Goal: Task Accomplishment & Management: Complete application form

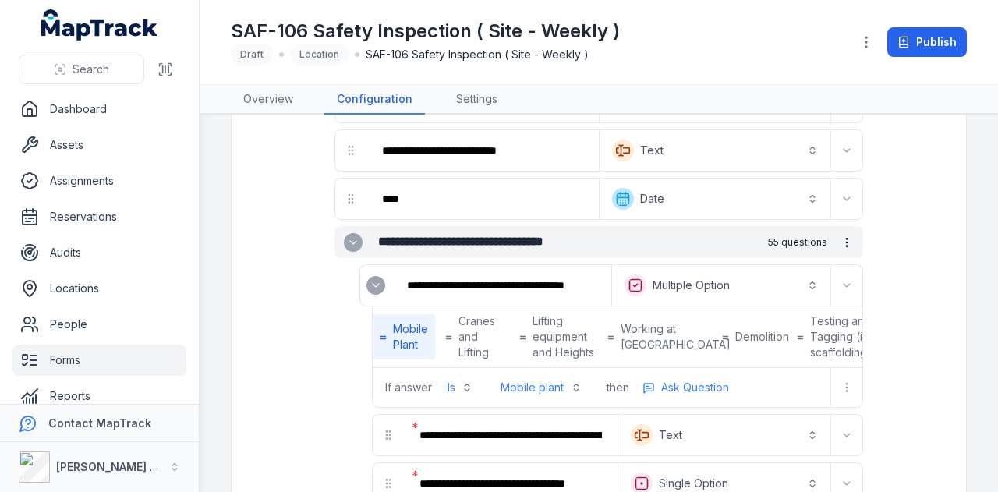
scroll to position [312, 0]
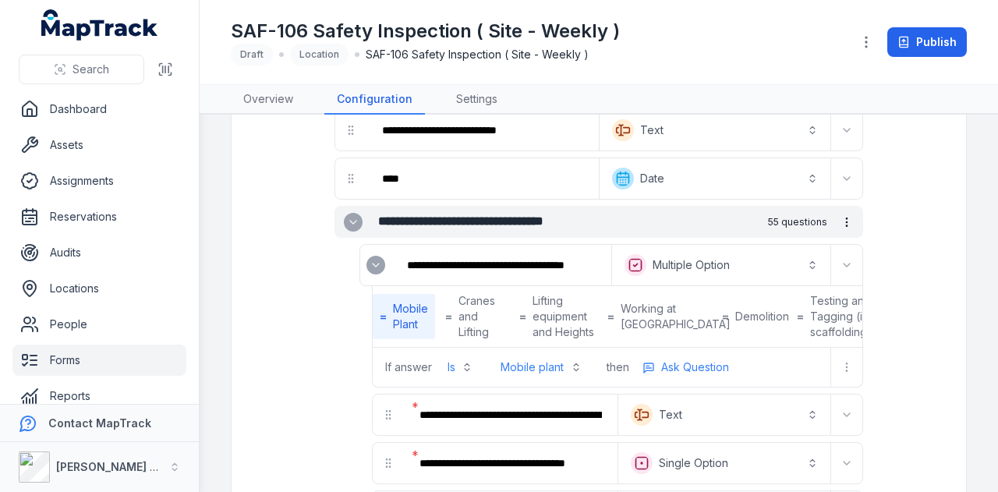
click at [834, 211] on button "more-detail" at bounding box center [847, 222] width 27 height 27
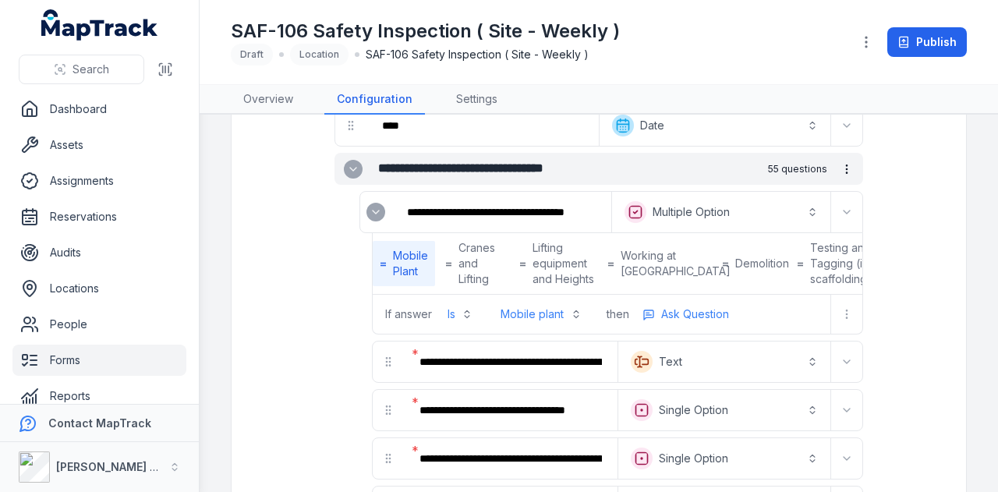
scroll to position [390, 0]
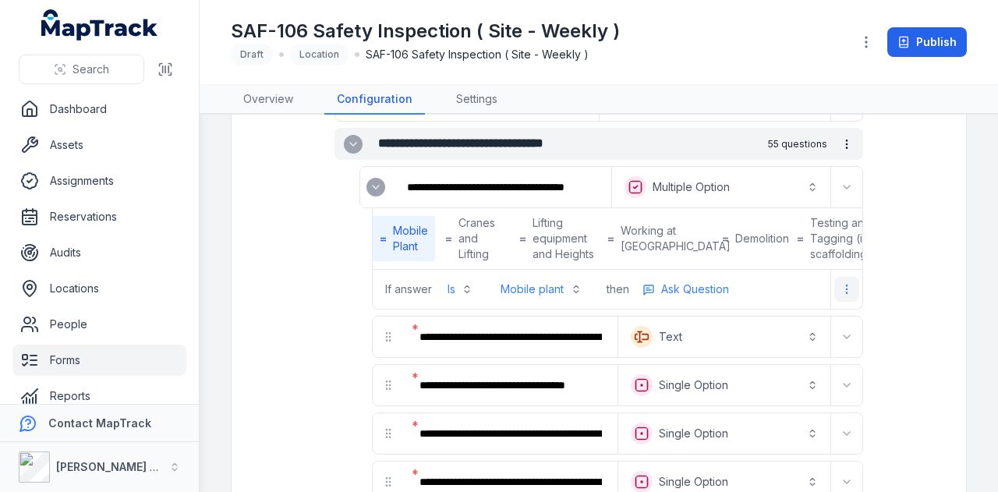
click at [841, 291] on button "more-detail" at bounding box center [846, 289] width 25 height 25
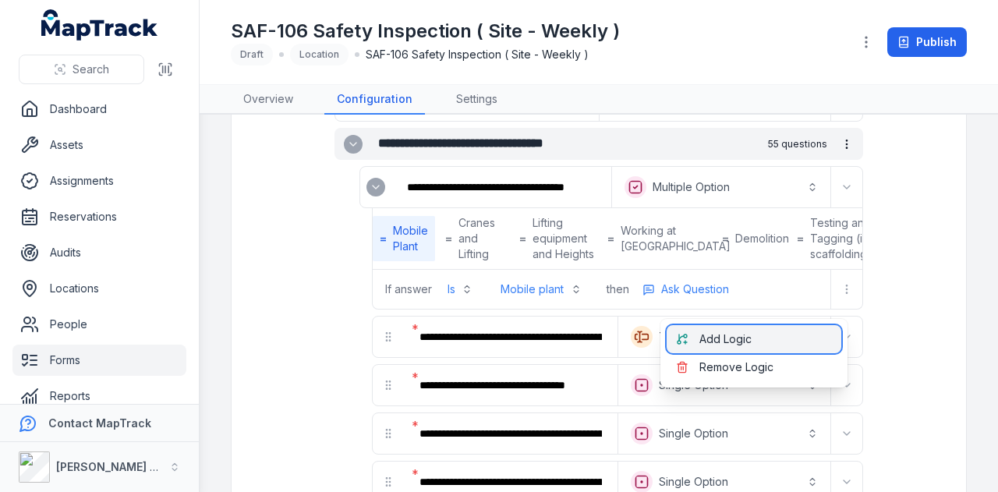
click at [805, 333] on div "Add Logic" at bounding box center [754, 339] width 175 height 28
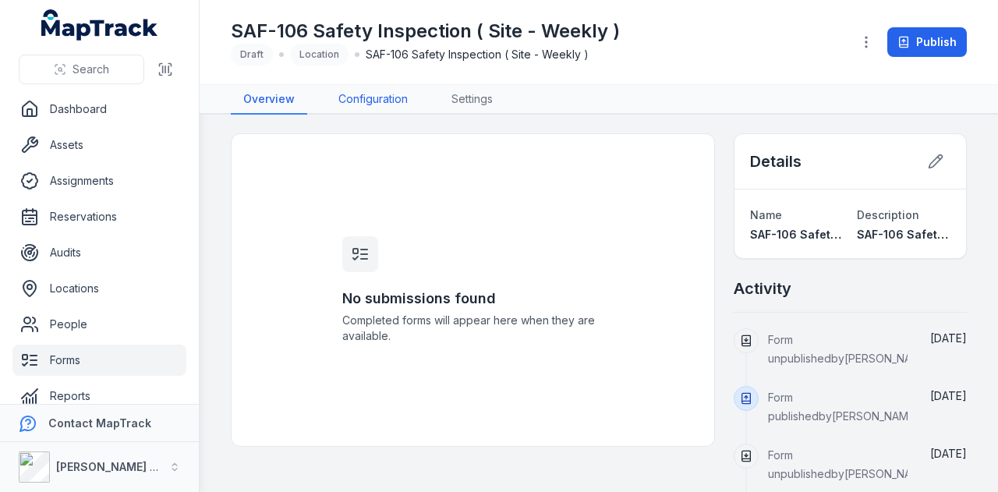
click at [409, 100] on link "Configuration" at bounding box center [373, 100] width 94 height 30
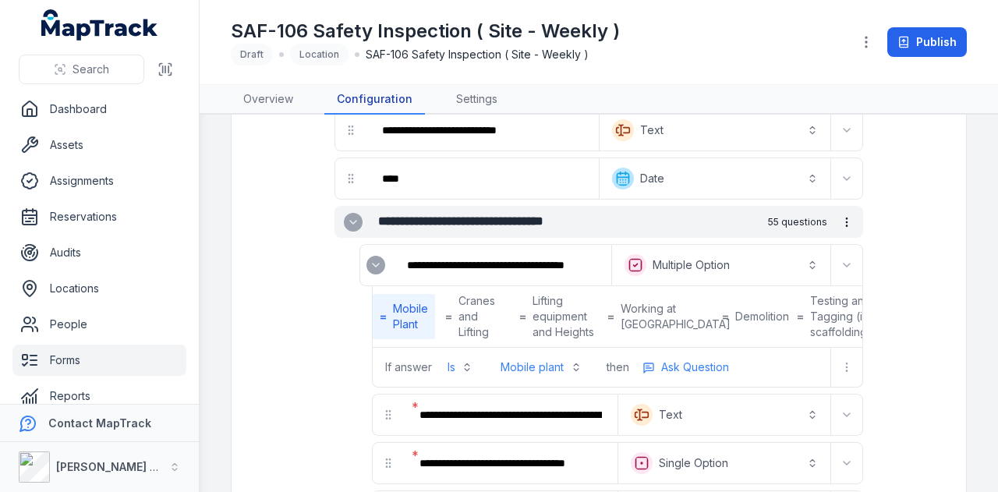
scroll to position [390, 0]
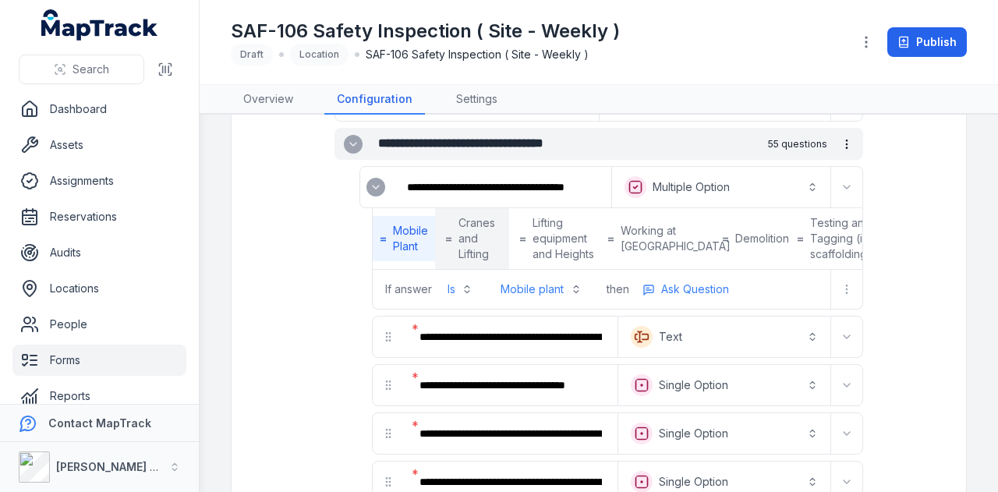
click at [467, 241] on span "Cranes and Lifting" at bounding box center [478, 238] width 41 height 47
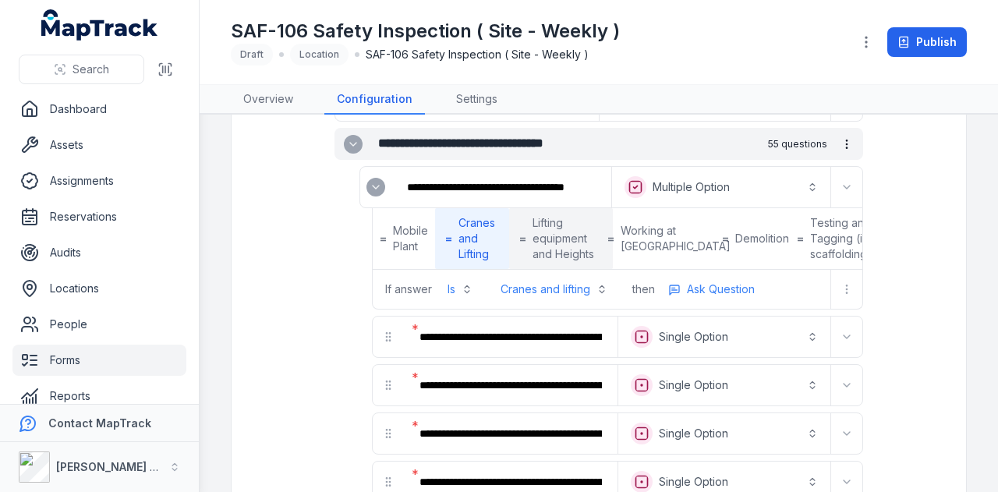
click at [533, 238] on span "Lifting equipment and Heights" at bounding box center [568, 238] width 70 height 47
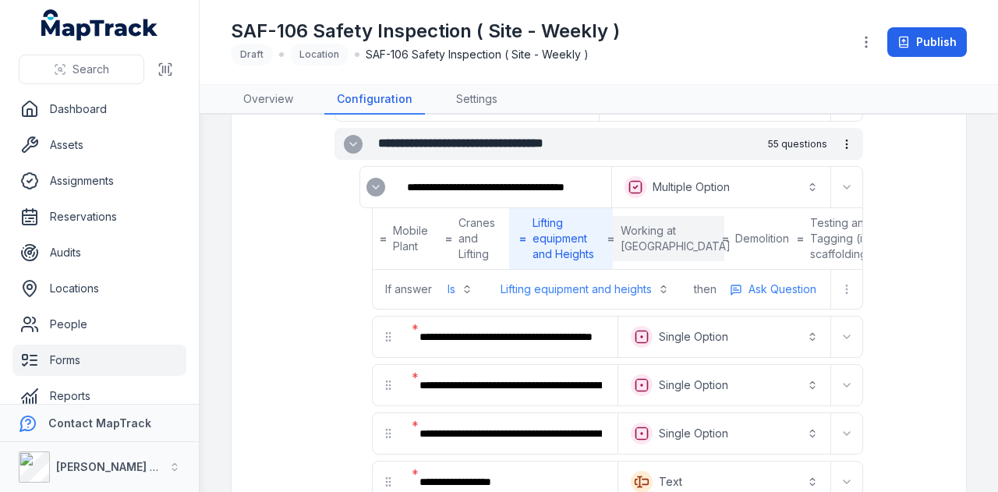
click at [621, 239] on span "Working at [GEOGRAPHIC_DATA]" at bounding box center [676, 238] width 110 height 31
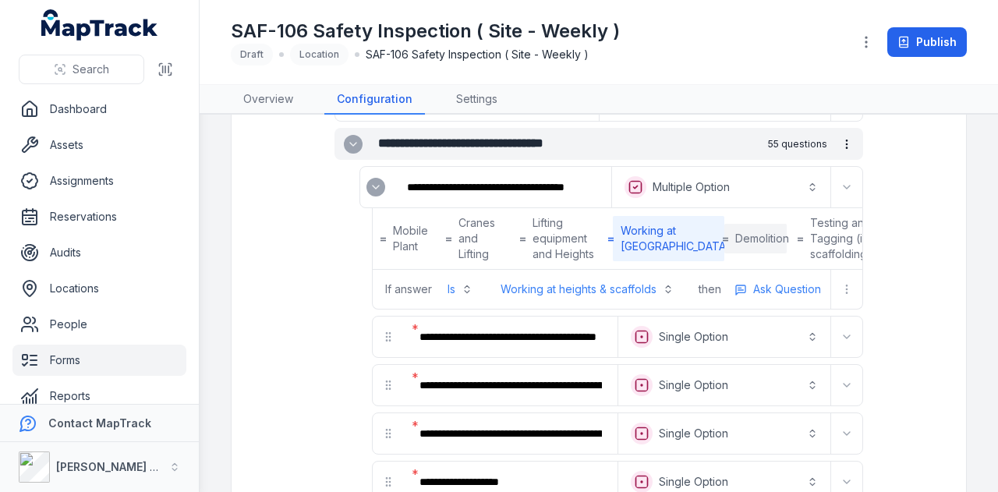
click at [735, 241] on span "Demolition" at bounding box center [762, 239] width 54 height 16
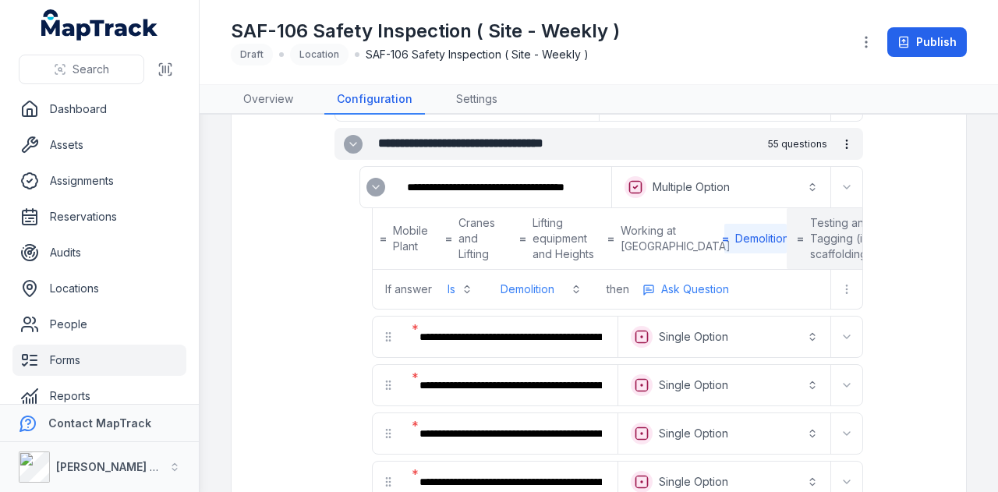
click at [810, 233] on span "Testing and Tagging (includes scaffolding)" at bounding box center [862, 238] width 105 height 47
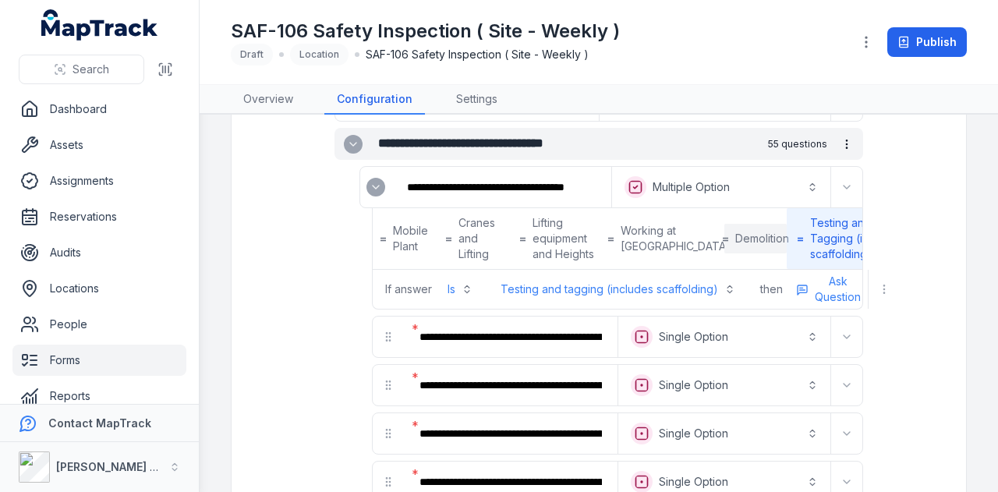
click at [735, 242] on span "Demolition" at bounding box center [762, 239] width 54 height 16
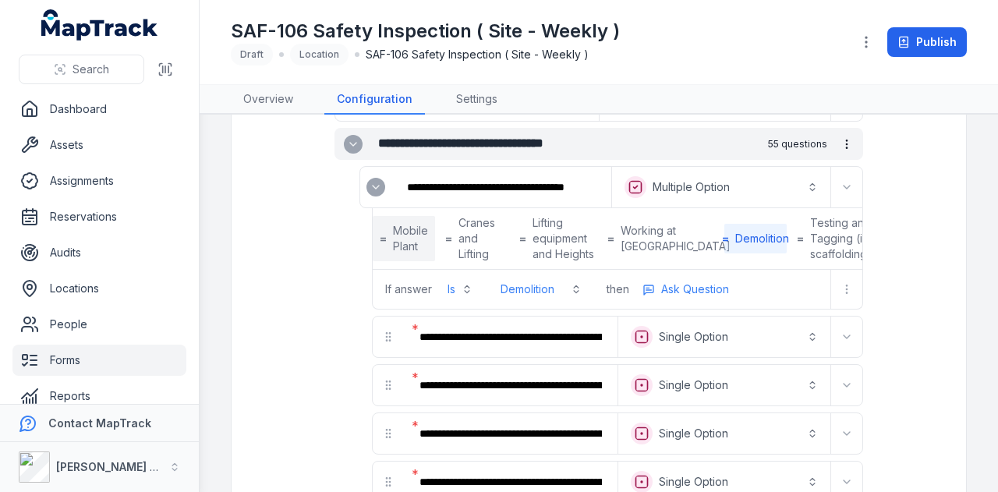
click at [426, 244] on span "Mobile Plant" at bounding box center [410, 238] width 35 height 31
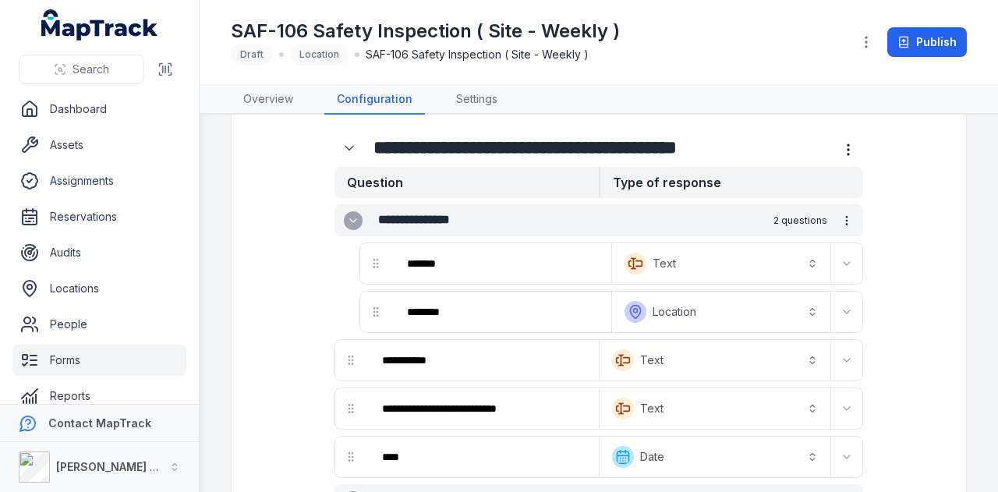
scroll to position [0, 0]
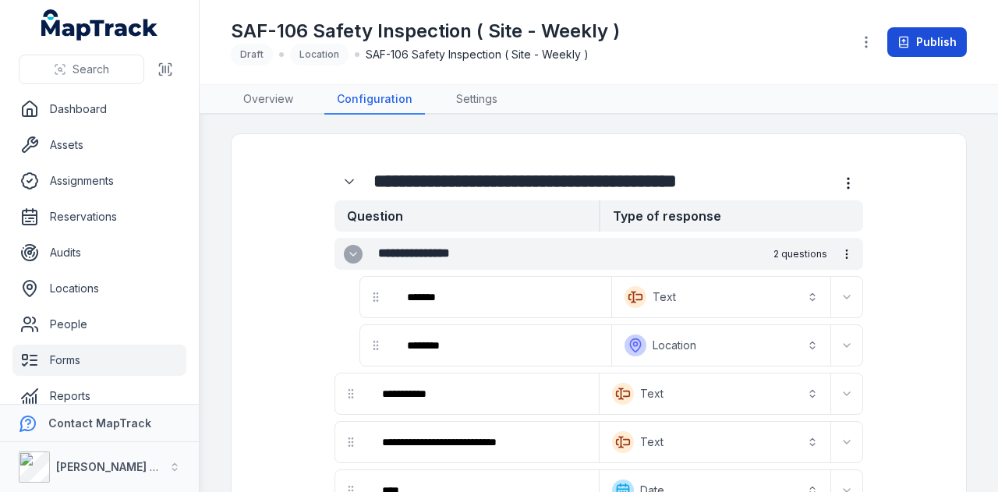
click at [936, 43] on button "Publish" at bounding box center [927, 42] width 80 height 30
